Goal: Information Seeking & Learning: Check status

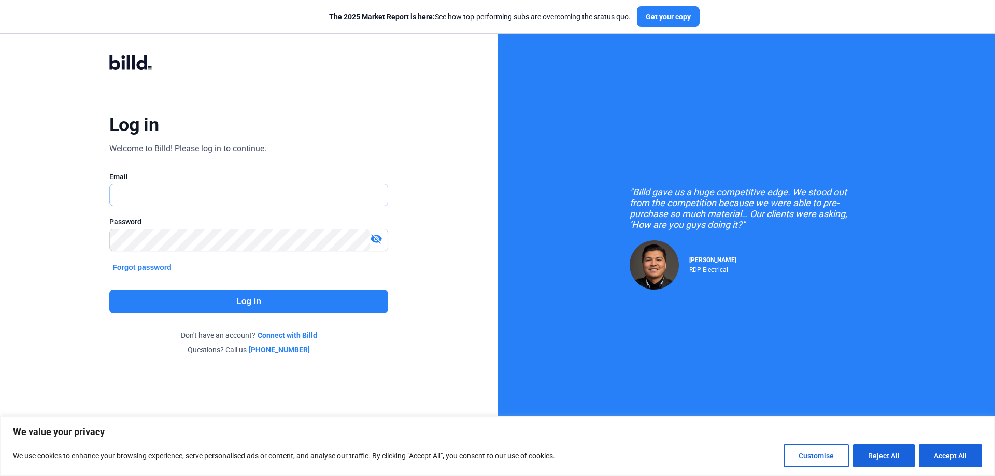
type input "[PERSON_NAME][EMAIL_ADDRESS][DOMAIN_NAME]"
click at [214, 297] on button "Log in" at bounding box center [248, 302] width 279 height 24
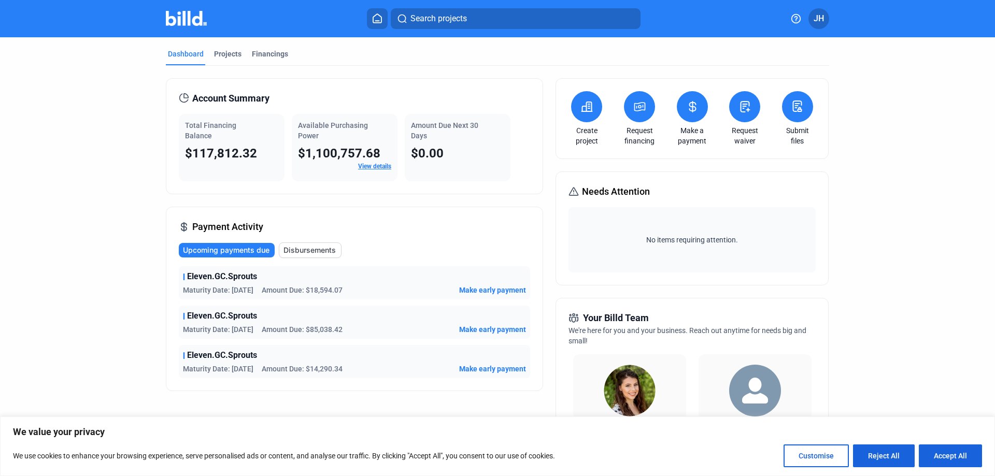
click at [228, 326] on span "Maturity Date: [DATE]" at bounding box center [218, 329] width 70 height 10
click at [255, 320] on div "Eleven.GC.Sprouts" at bounding box center [354, 316] width 343 height 12
click at [187, 317] on span "Eleven.GC.Sprouts" at bounding box center [222, 316] width 70 height 12
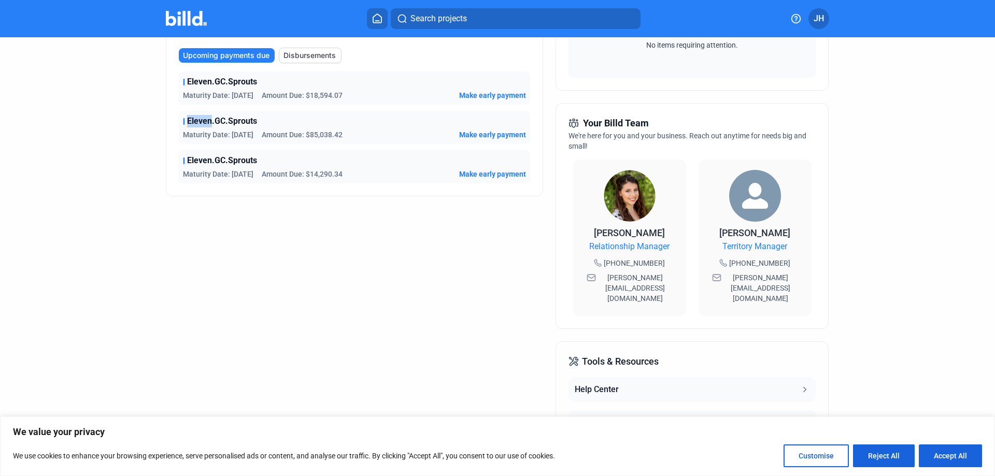
scroll to position [65, 0]
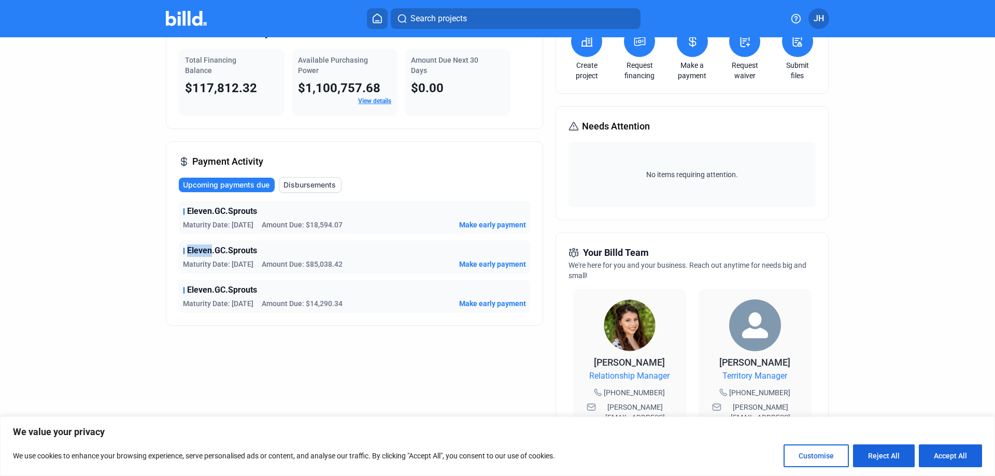
click at [201, 250] on span "Eleven.GC.Sprouts" at bounding box center [222, 251] width 70 height 12
click at [299, 263] on span "Amount Due: $85,038.42" at bounding box center [302, 264] width 81 height 10
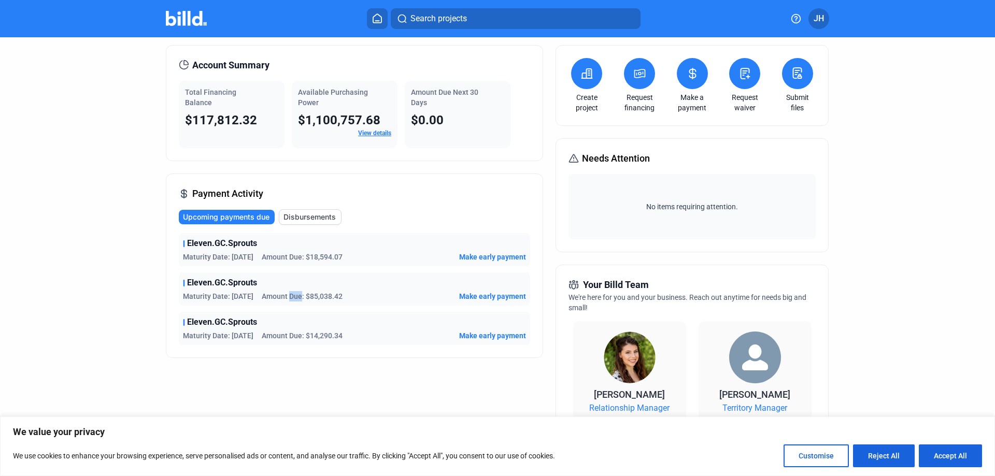
scroll to position [0, 0]
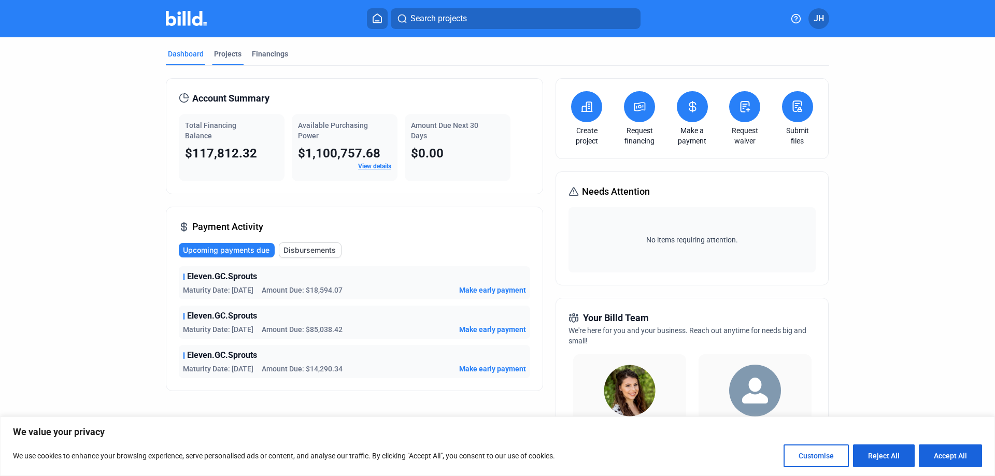
click at [228, 59] on div "Projects" at bounding box center [227, 54] width 27 height 10
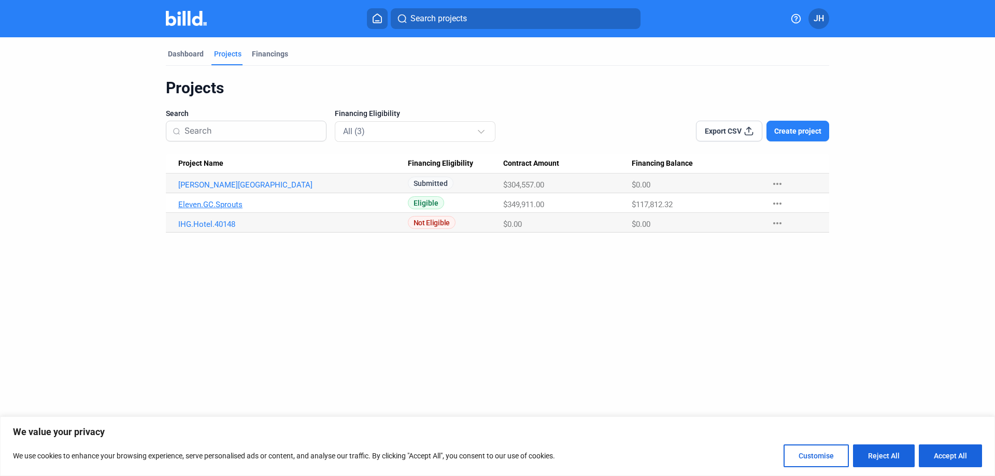
click at [230, 190] on link "Eleven.GC.Sprouts" at bounding box center [293, 184] width 230 height 9
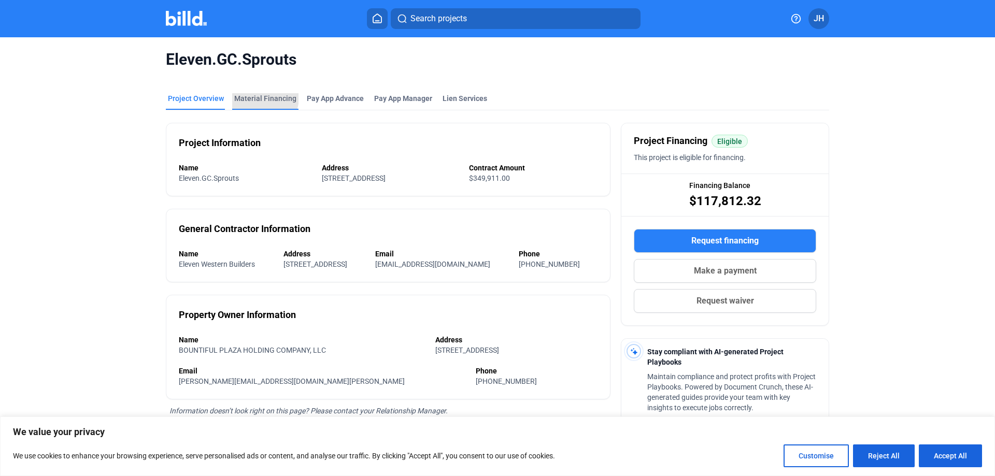
click at [253, 97] on div "Material Financing" at bounding box center [265, 98] width 62 height 10
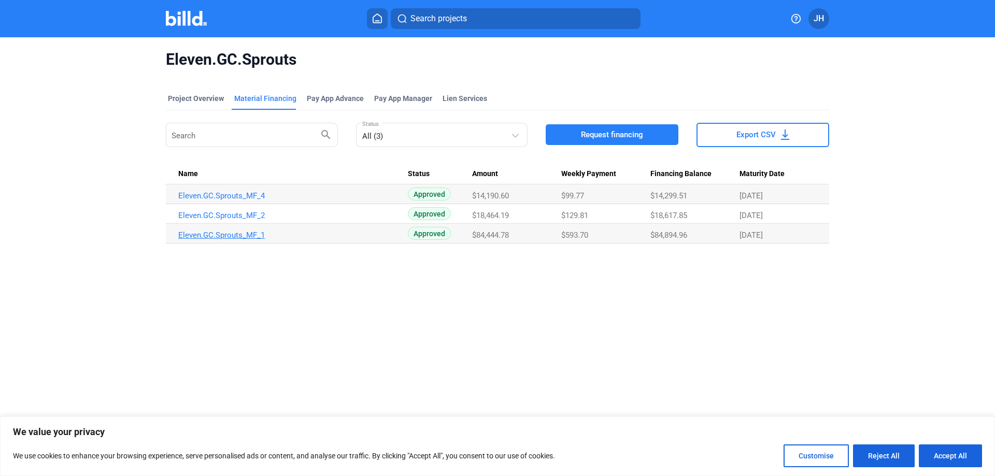
click at [228, 201] on link "Eleven.GC.Sprouts_MF_1" at bounding box center [293, 195] width 230 height 9
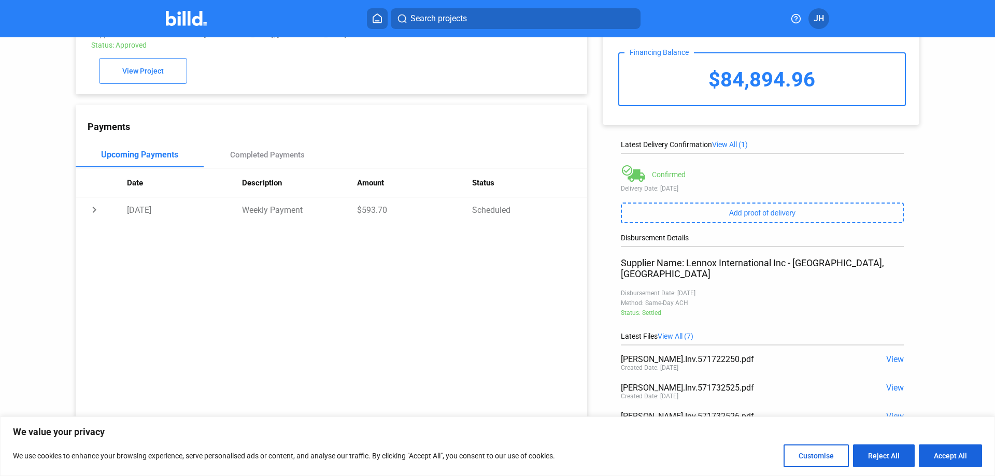
scroll to position [88, 0]
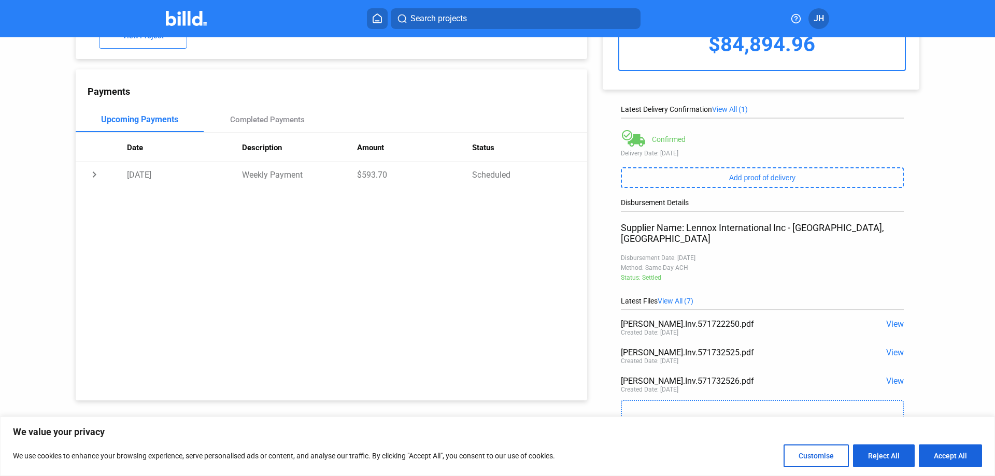
click at [684, 297] on span "View All (7)" at bounding box center [676, 301] width 36 height 8
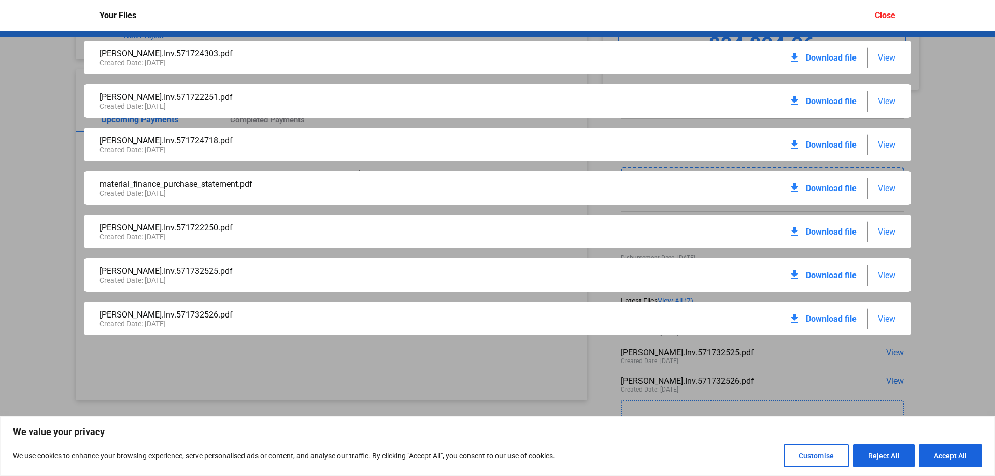
click at [837, 188] on span "Download file" at bounding box center [831, 188] width 51 height 10
click at [883, 188] on span "View" at bounding box center [887, 188] width 18 height 10
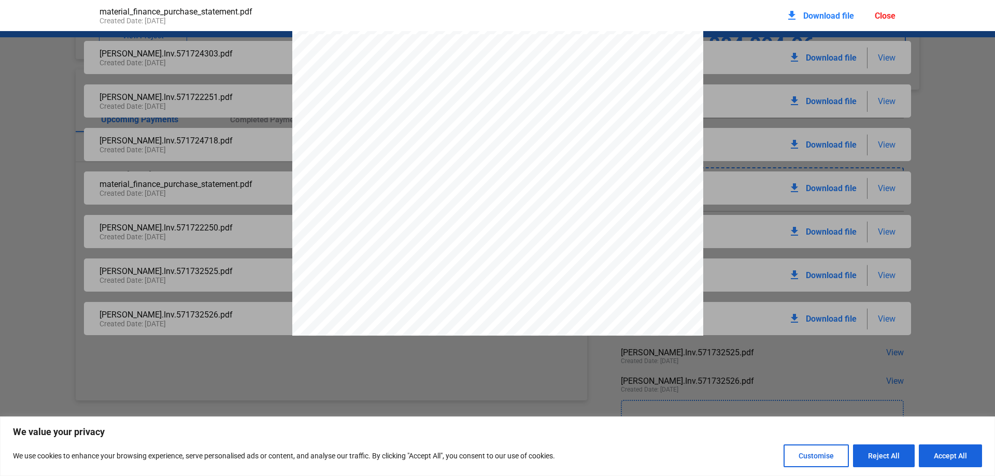
scroll to position [783, 0]
click at [563, 372] on pdf-viewer "PURCHASE STATEMENT This PURCHASE STATEMENT is being executed and delivered purs…" at bounding box center [497, 221] width 995 height 381
click at [657, 363] on pdf-viewer "PURCHASE STATEMENT This PURCHASE STATEMENT is being executed and delivered purs…" at bounding box center [497, 221] width 995 height 381
click at [889, 13] on div "Close" at bounding box center [885, 16] width 21 height 10
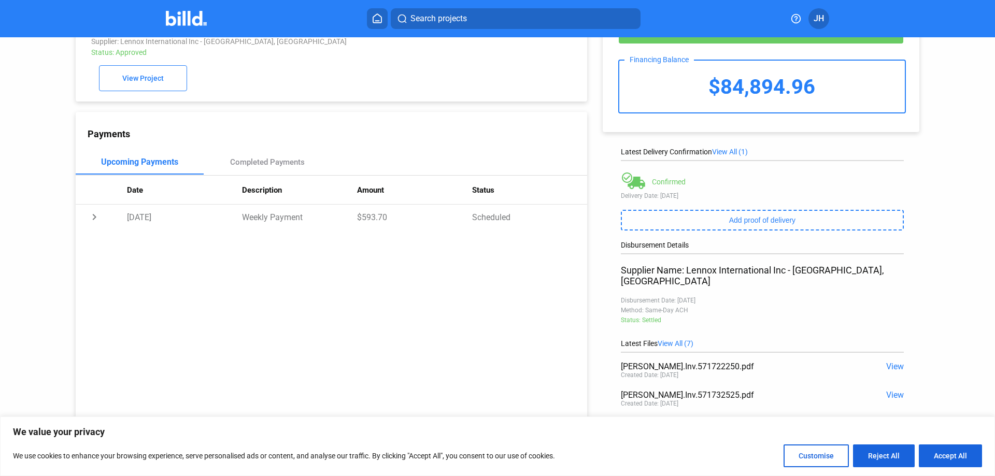
scroll to position [88, 0]
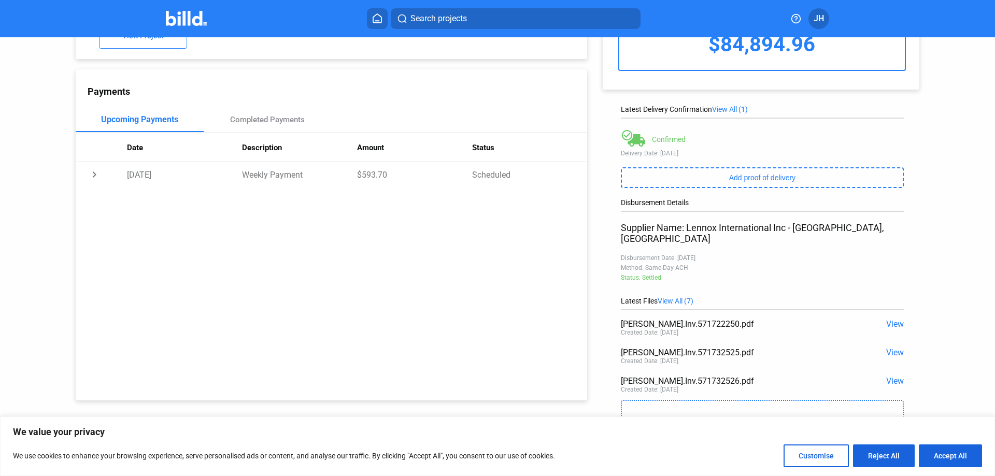
click at [677, 297] on span "View All (7)" at bounding box center [676, 301] width 36 height 8
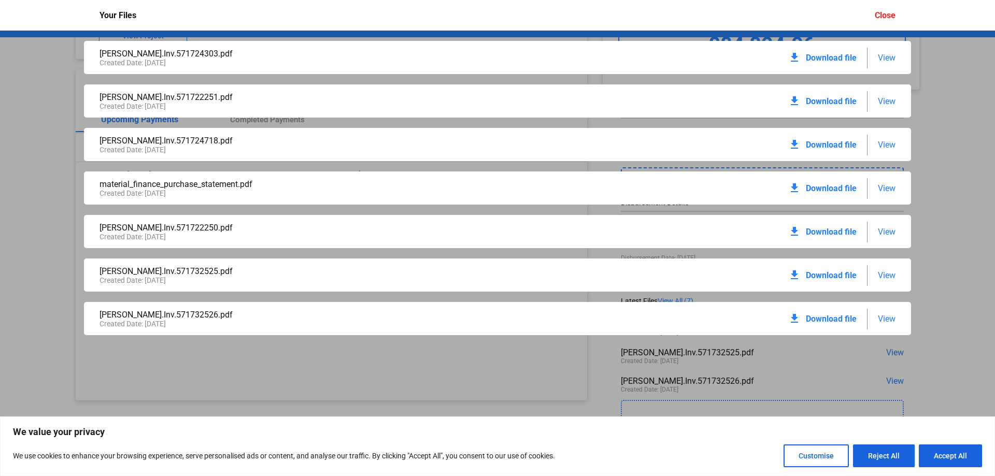
click at [489, 372] on div "Lennox.Inv.571724303.pdf Created Date: 05 / 14 / 2025 download Download file Vi…" at bounding box center [497, 254] width 995 height 446
drag, startPoint x: 970, startPoint y: 323, endPoint x: 942, endPoint y: 360, distance: 46.2
click at [970, 324] on div "Lennox.Inv.571724303.pdf Created Date: 05 / 14 / 2025 download Download file Vi…" at bounding box center [497, 254] width 995 height 446
click at [874, 12] on div "Your Files Close" at bounding box center [497, 15] width 817 height 31
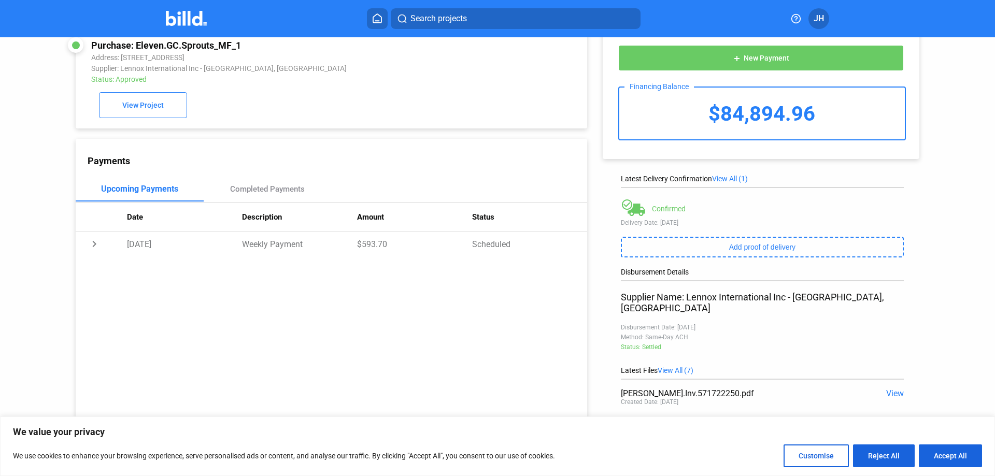
scroll to position [0, 0]
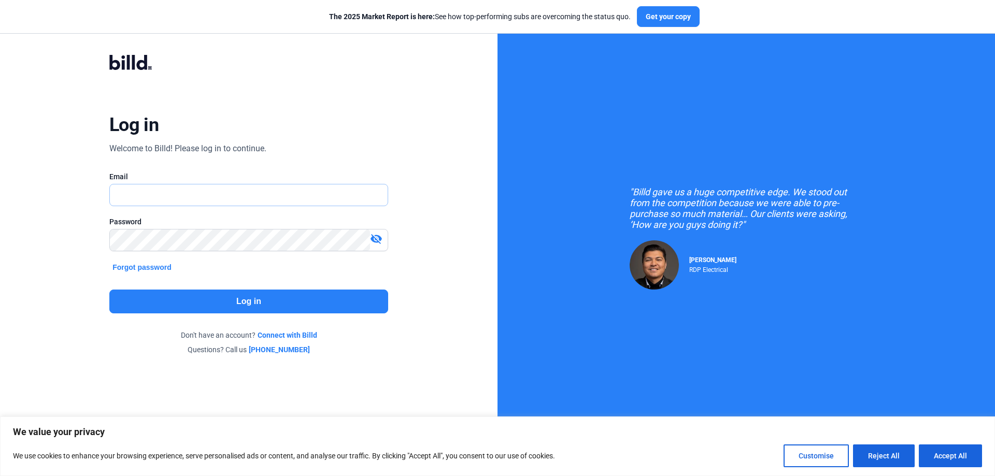
type input "[PERSON_NAME][EMAIL_ADDRESS][DOMAIN_NAME]"
click at [319, 305] on button "Log in" at bounding box center [248, 302] width 279 height 24
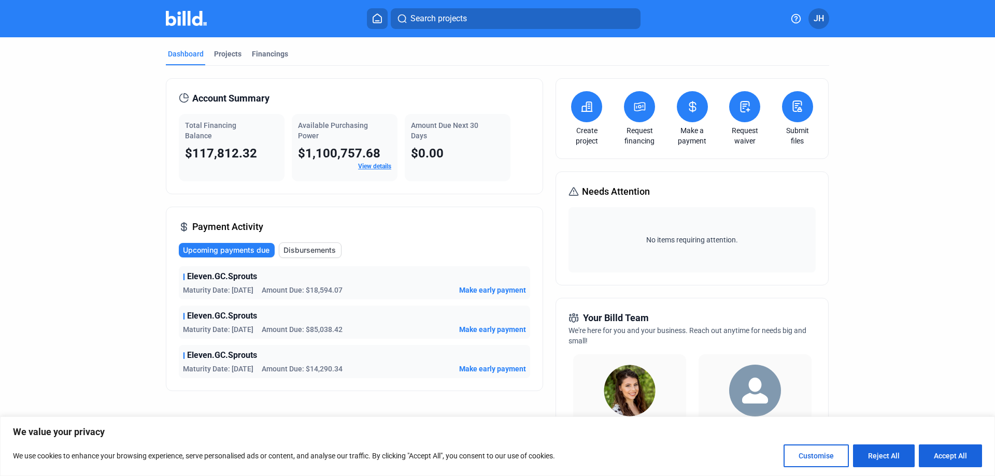
click at [216, 281] on span "Eleven.GC.Sprouts" at bounding box center [222, 277] width 70 height 12
click at [216, 279] on span "Eleven.GC.Sprouts" at bounding box center [222, 277] width 70 height 12
click at [217, 278] on span "Eleven.GC.Sprouts" at bounding box center [222, 277] width 70 height 12
click at [225, 50] on div "Projects" at bounding box center [227, 54] width 27 height 10
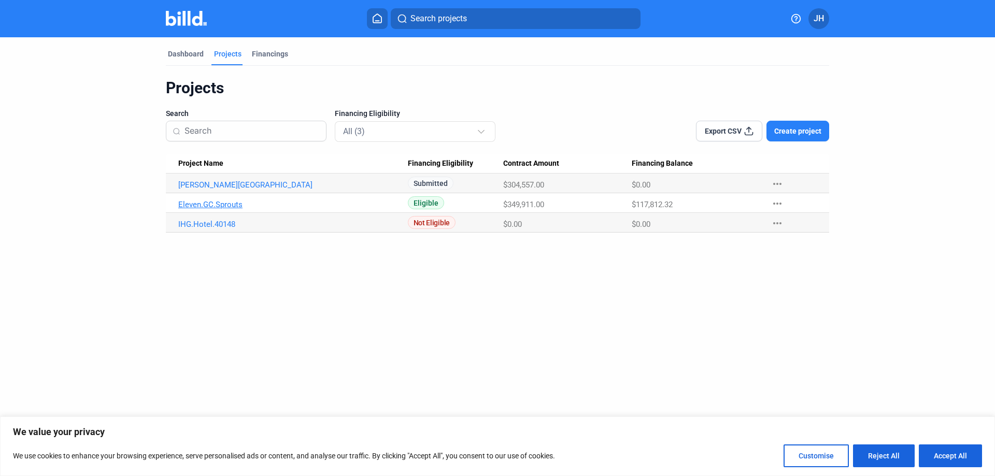
click at [218, 190] on link "Eleven.GC.Sprouts" at bounding box center [293, 184] width 230 height 9
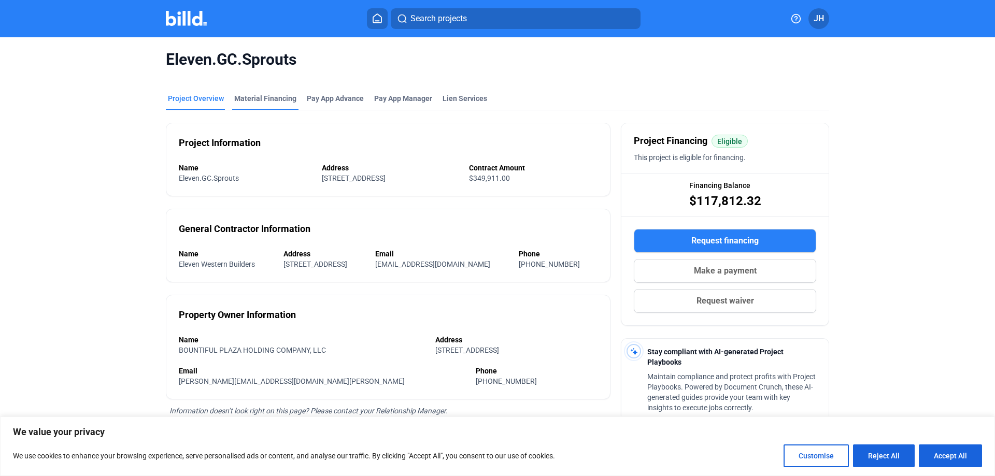
click at [251, 98] on div "Material Financing" at bounding box center [265, 98] width 62 height 10
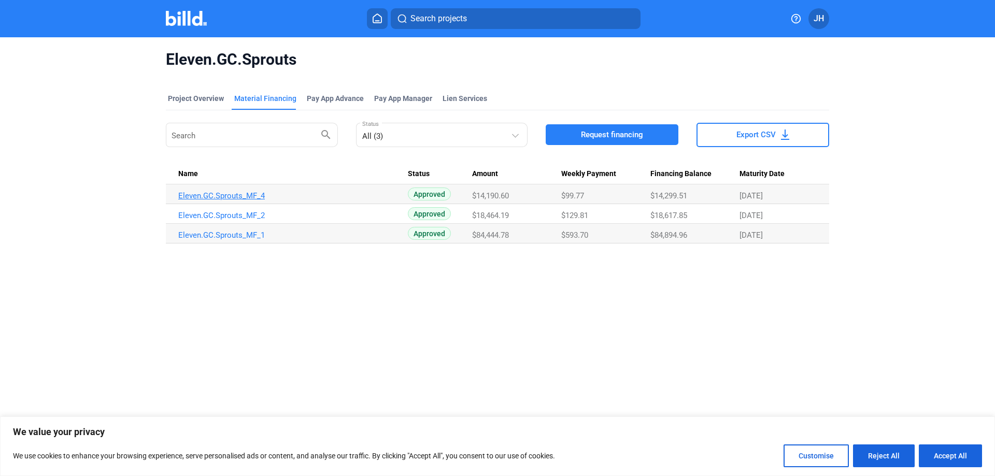
click at [251, 195] on link "Eleven.GC.Sprouts_MF_4" at bounding box center [293, 195] width 230 height 9
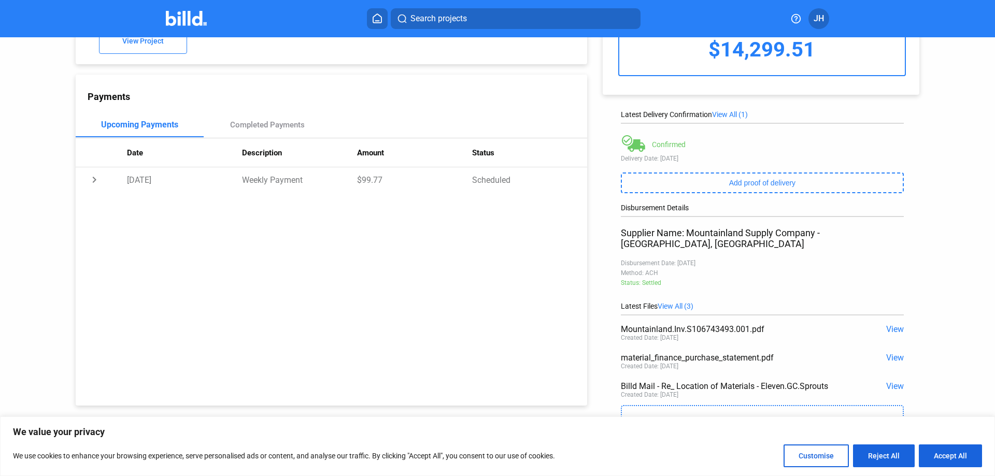
scroll to position [88, 0]
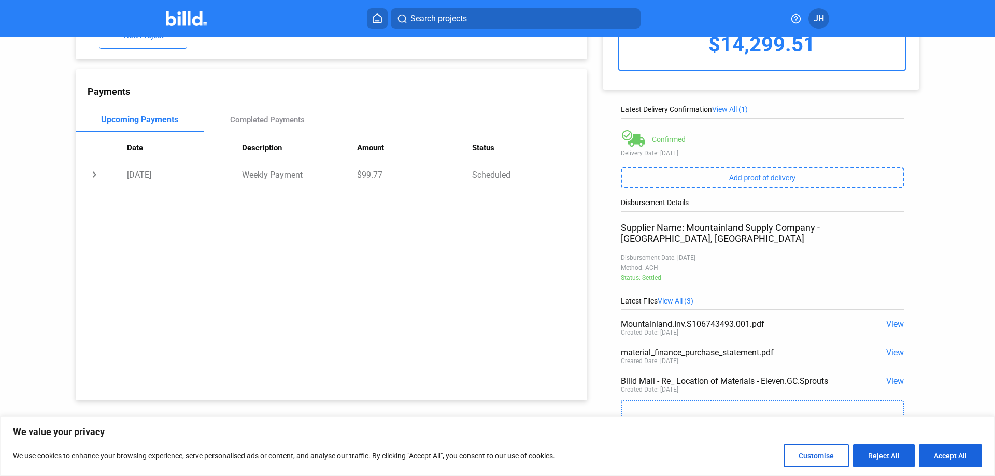
click at [892, 319] on span "View" at bounding box center [895, 324] width 18 height 10
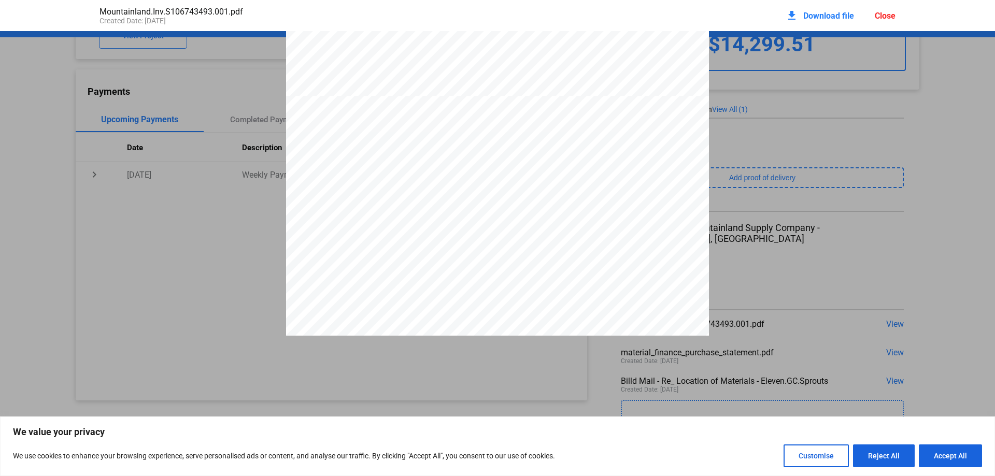
scroll to position [472, 0]
click at [730, 261] on div "HVSL MOUNTAINLAND SUPPLY COMPANY [STREET_ADDRESS][US_STATE] INVOICE INVOICE DAT…" at bounding box center [497, 105] width 995 height 1091
click at [785, 310] on div "HVSL MOUNTAINLAND SUPPLY COMPANY [STREET_ADDRESS][US_STATE] INVOICE INVOICE DAT…" at bounding box center [497, 105] width 995 height 1091
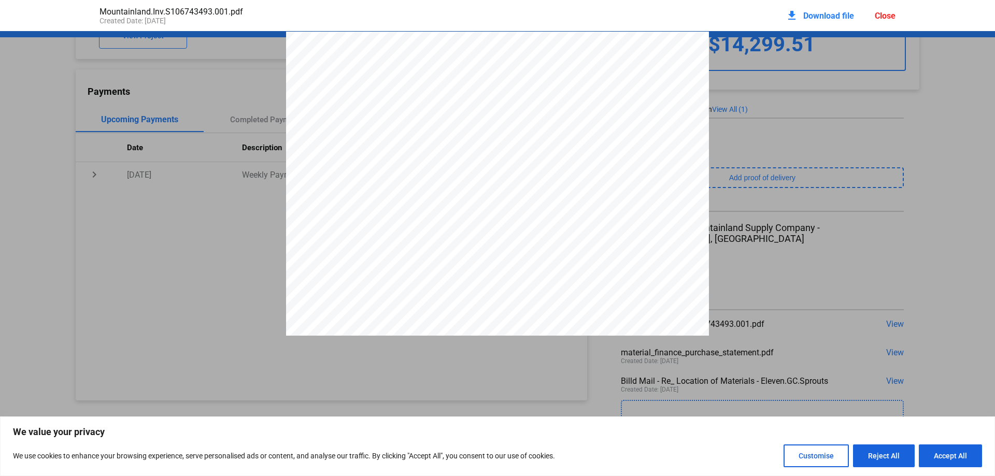
click at [938, 453] on button "Accept All" at bounding box center [950, 456] width 63 height 23
checkbox input "true"
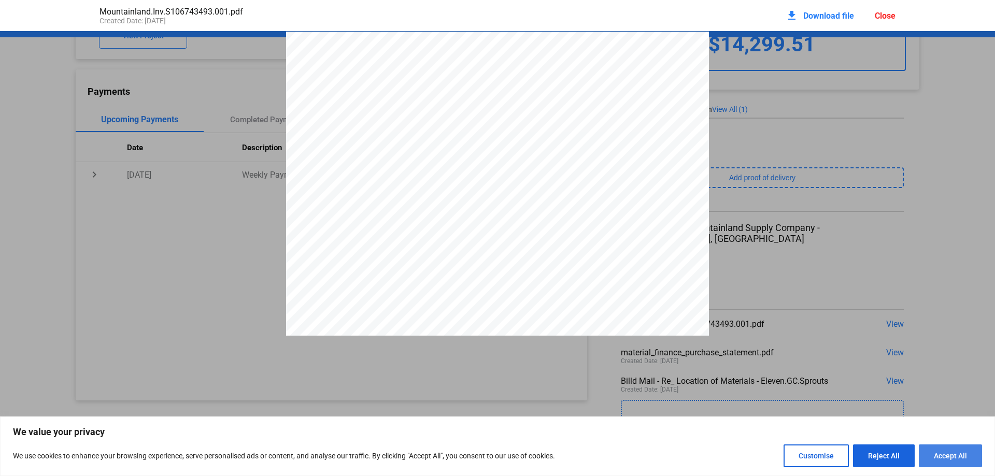
checkbox input "true"
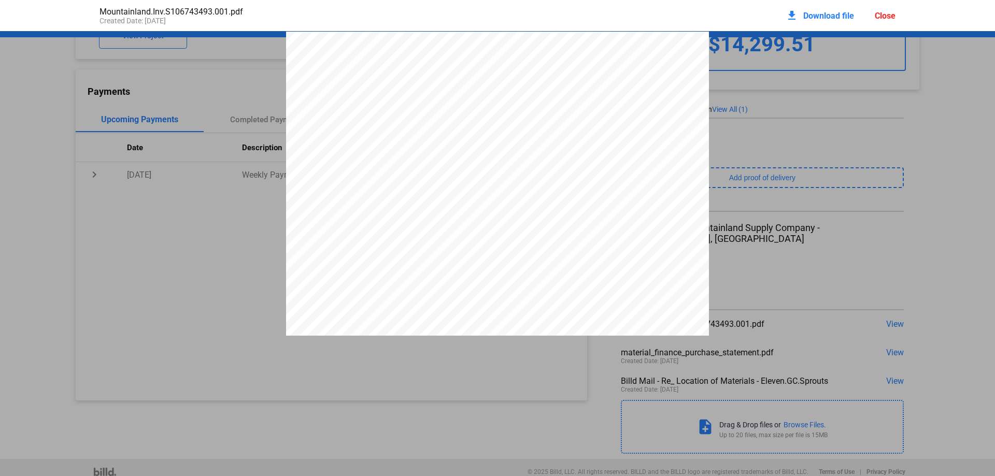
click at [794, 383] on pdf-viewer "HVSL MOUNTAINLAND SUPPLY COMPANY [STREET_ADDRESS][US_STATE] INVOICE INVOICE DAT…" at bounding box center [497, 221] width 995 height 381
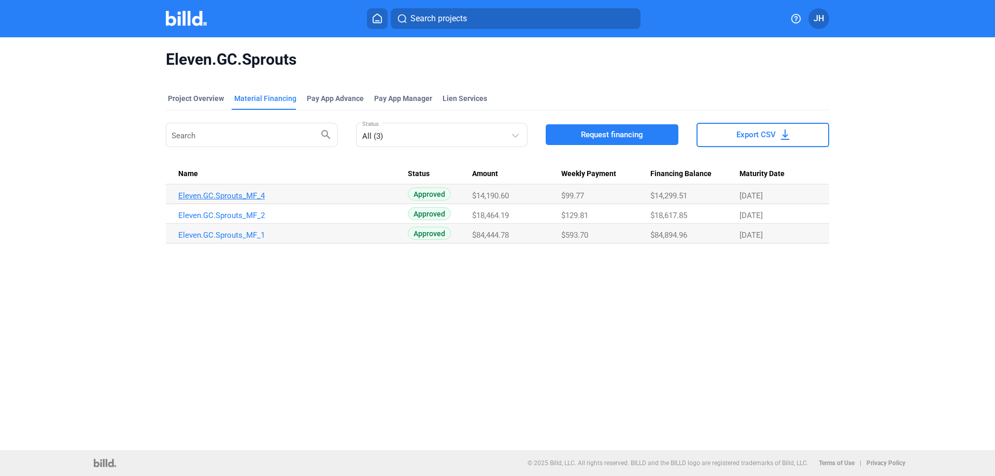
click at [228, 195] on link "Eleven.GC.Sprouts_MF_4" at bounding box center [293, 195] width 230 height 9
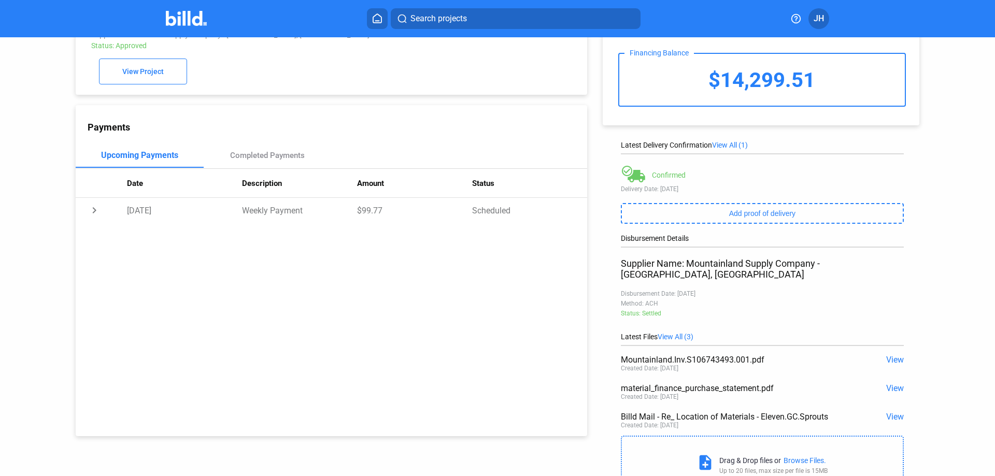
scroll to position [88, 0]
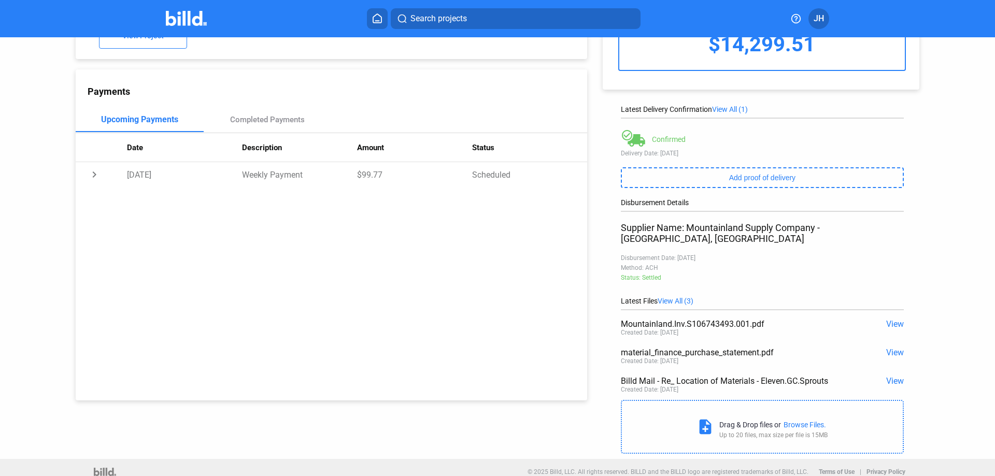
click at [890, 348] on span "View" at bounding box center [895, 353] width 18 height 10
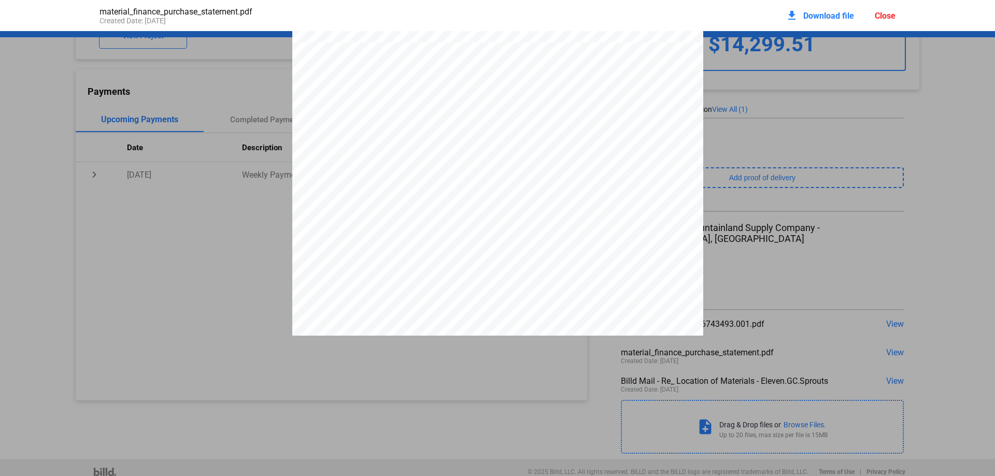
scroll to position [420, 0]
drag, startPoint x: 828, startPoint y: 304, endPoint x: 804, endPoint y: 299, distance: 24.9
